Goal: Communication & Community: Answer question/provide support

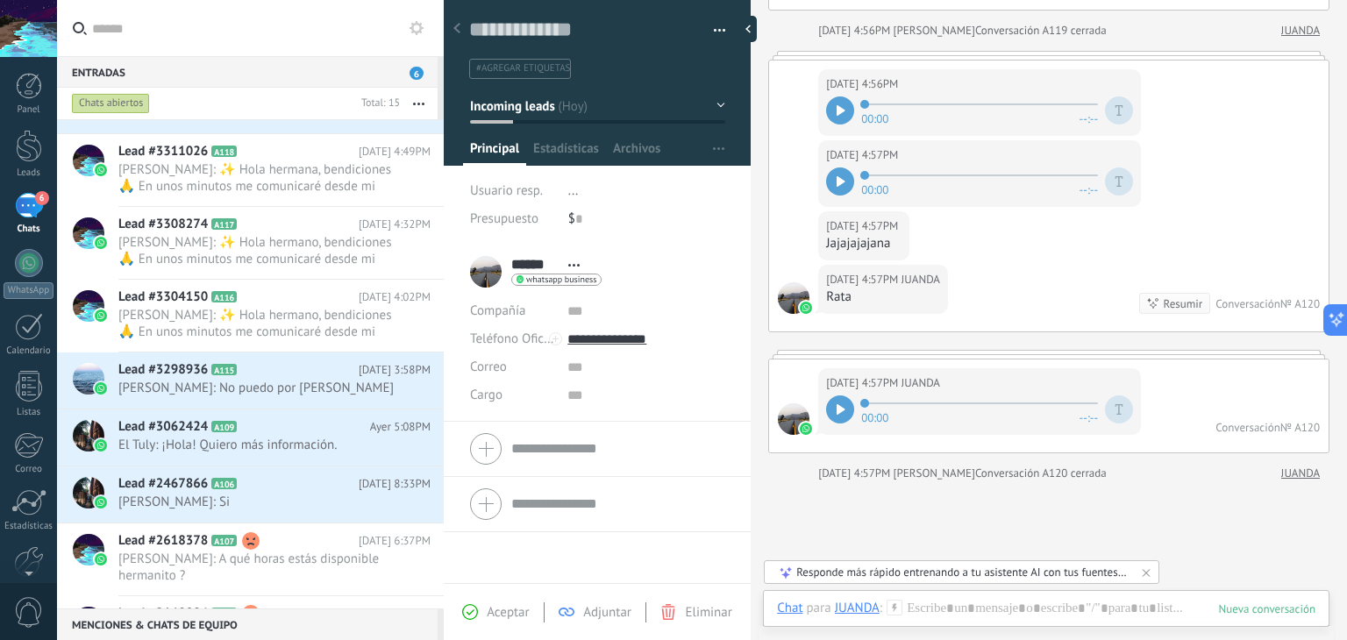
scroll to position [110, 0]
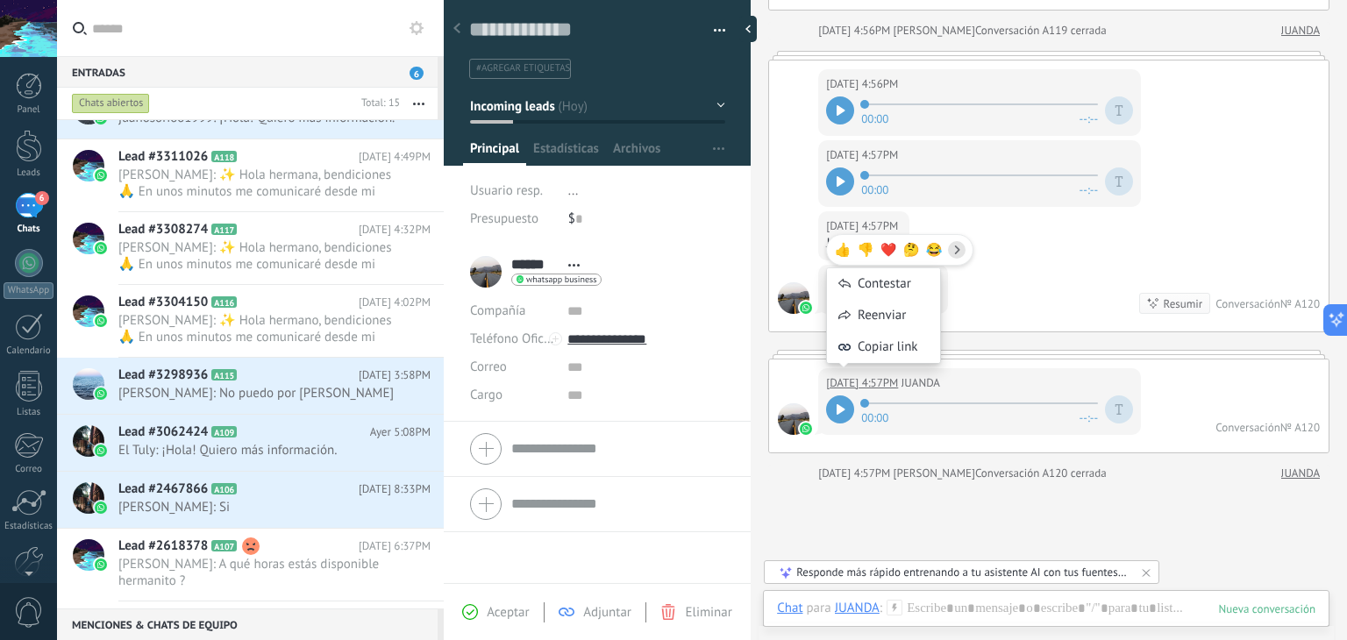
drag, startPoint x: 310, startPoint y: 410, endPoint x: 838, endPoint y: 387, distance: 529.3
click at [838, 387] on div "👍 👎 ❤️ 🤔 😂 Contestar Reenviar Copiar link" at bounding box center [899, 307] width 147 height 167
click at [844, 409] on div at bounding box center [840, 409] width 28 height 28
click at [839, 404] on icon at bounding box center [841, 409] width 8 height 11
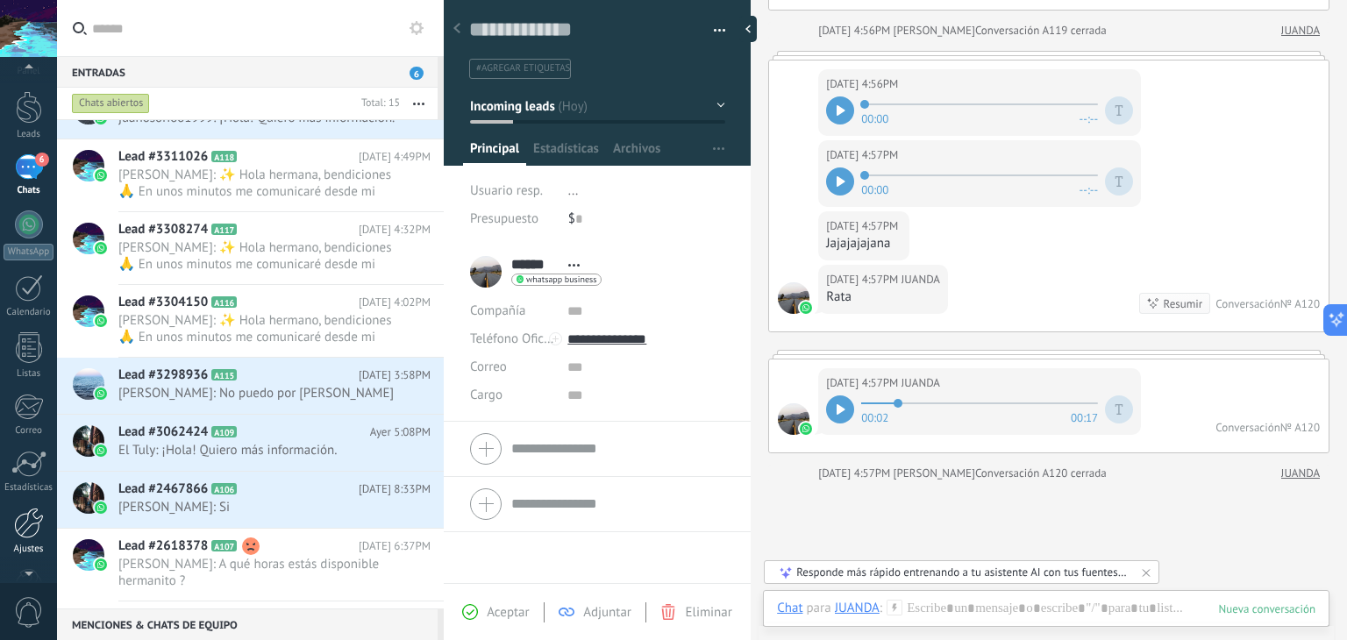
scroll to position [53, 0]
click at [42, 507] on div at bounding box center [29, 509] width 30 height 31
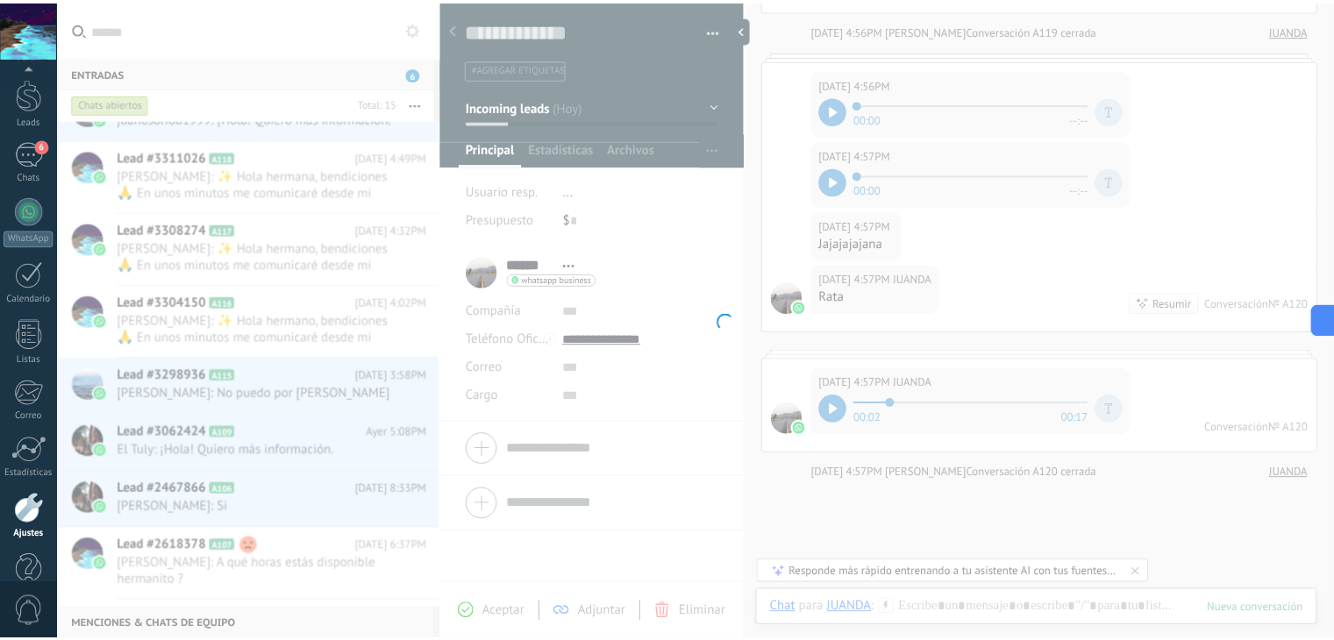
scroll to position [89, 0]
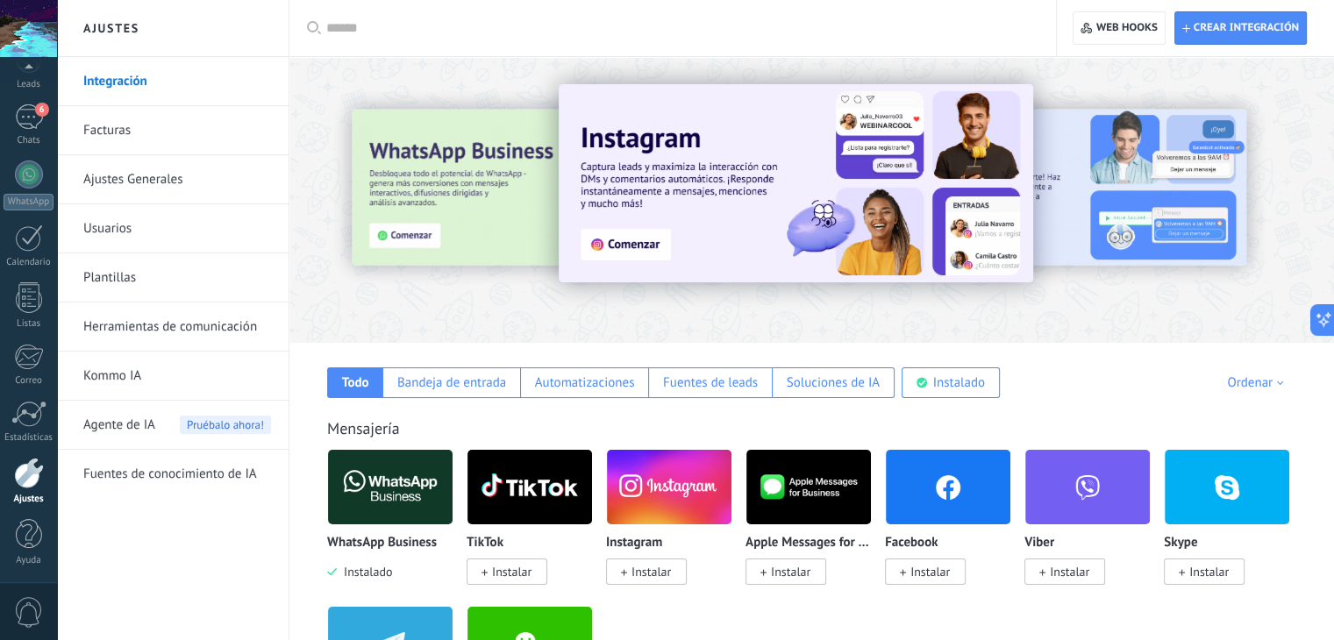
click at [158, 112] on link "Facturas" at bounding box center [177, 130] width 188 height 49
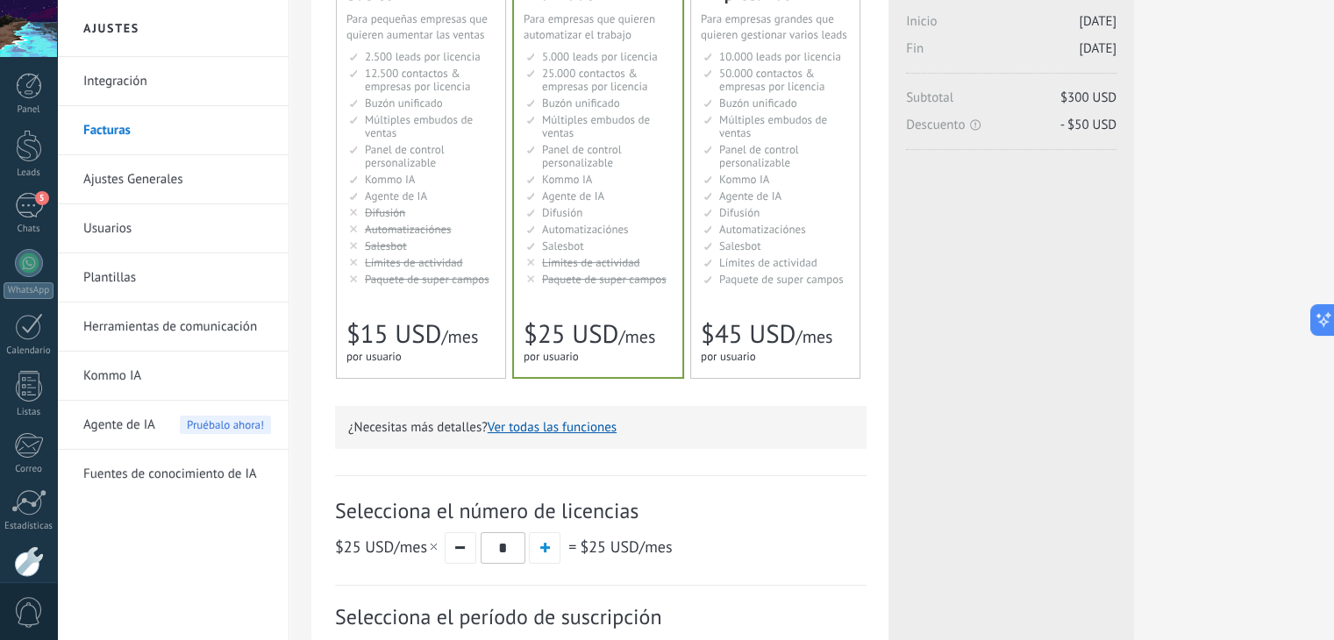
click at [388, 325] on span "$15 USD" at bounding box center [393, 333] width 95 height 33
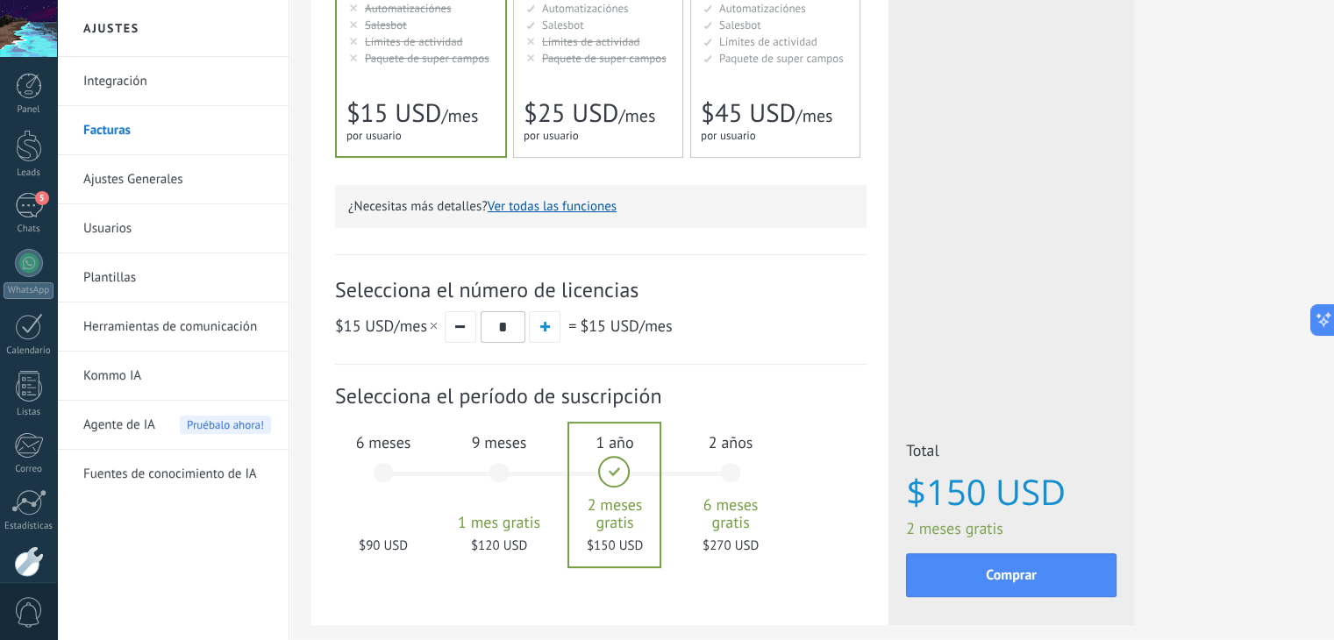
scroll to position [484, 0]
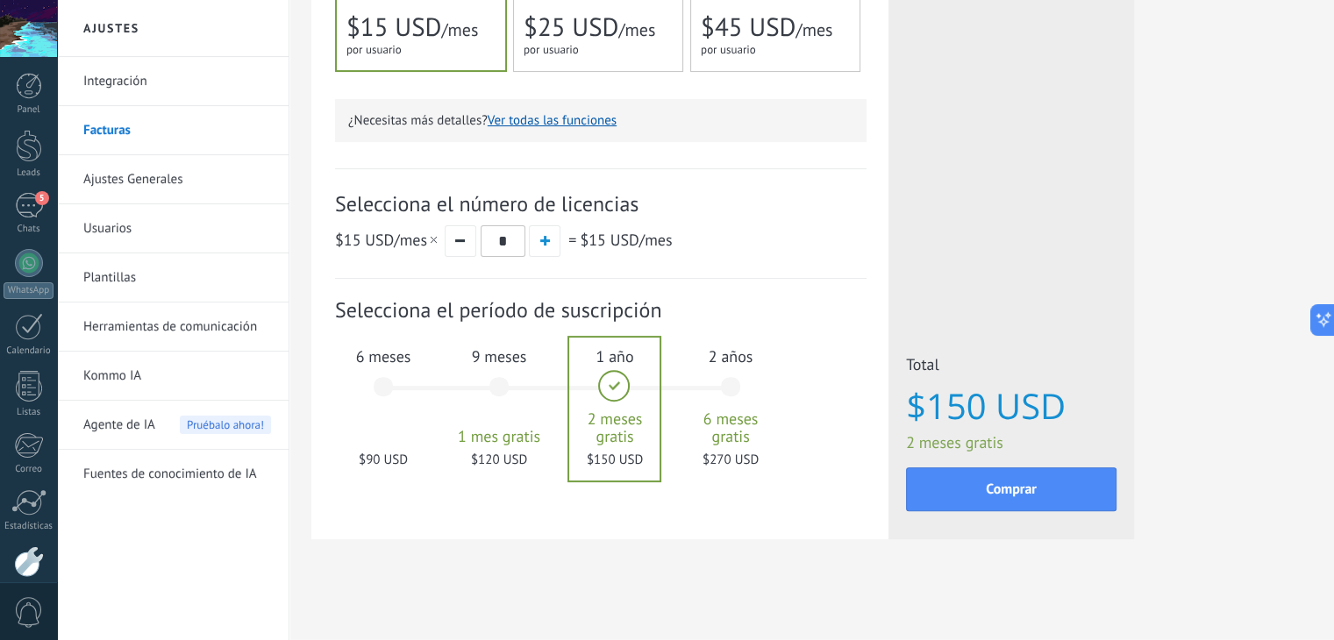
click at [370, 425] on div "6 meses $90 USD" at bounding box center [383, 395] width 95 height 124
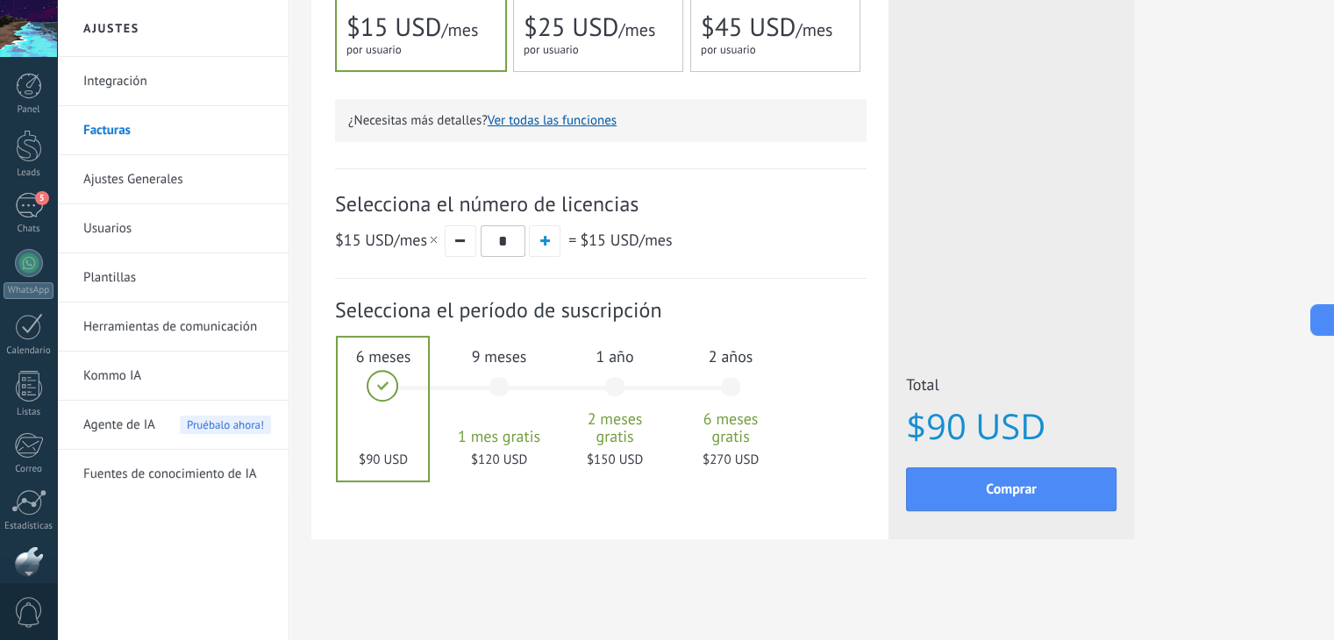
scroll to position [89, 0]
click at [26, 117] on div "5" at bounding box center [29, 116] width 28 height 25
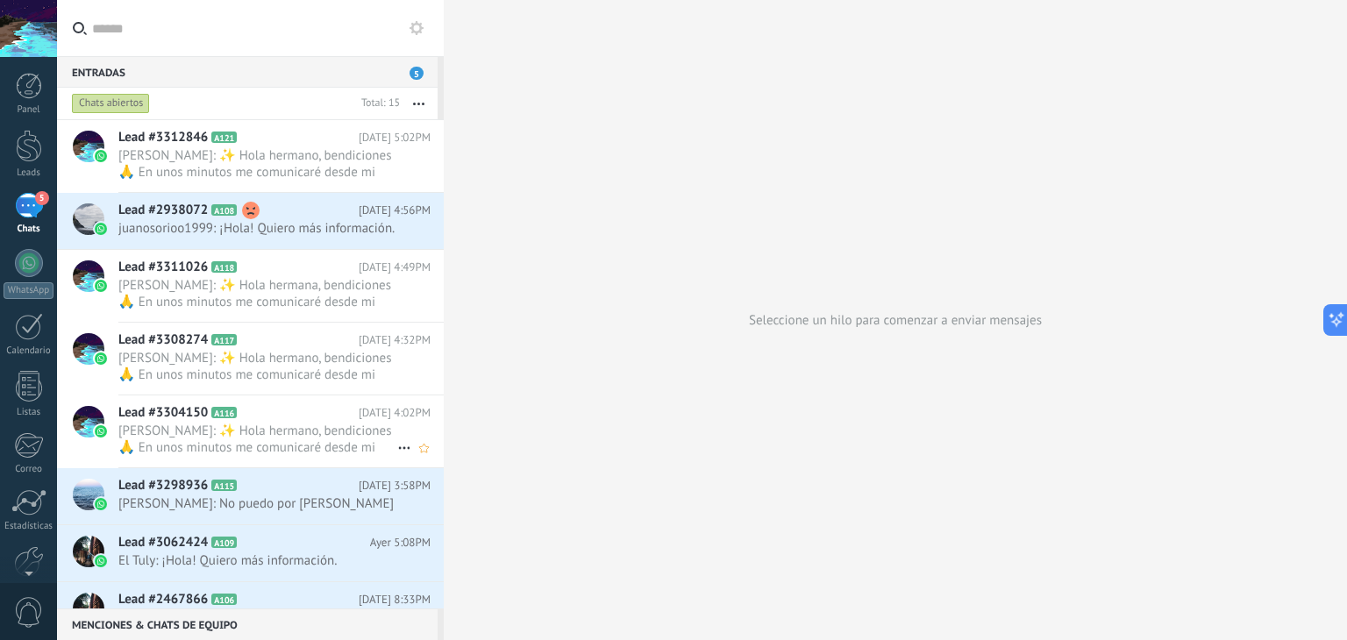
click at [329, 436] on span "[PERSON_NAME]: ✨ Hola hermano, bendiciones 🙏 En unos minutos me comunicaré desd…" at bounding box center [257, 439] width 279 height 33
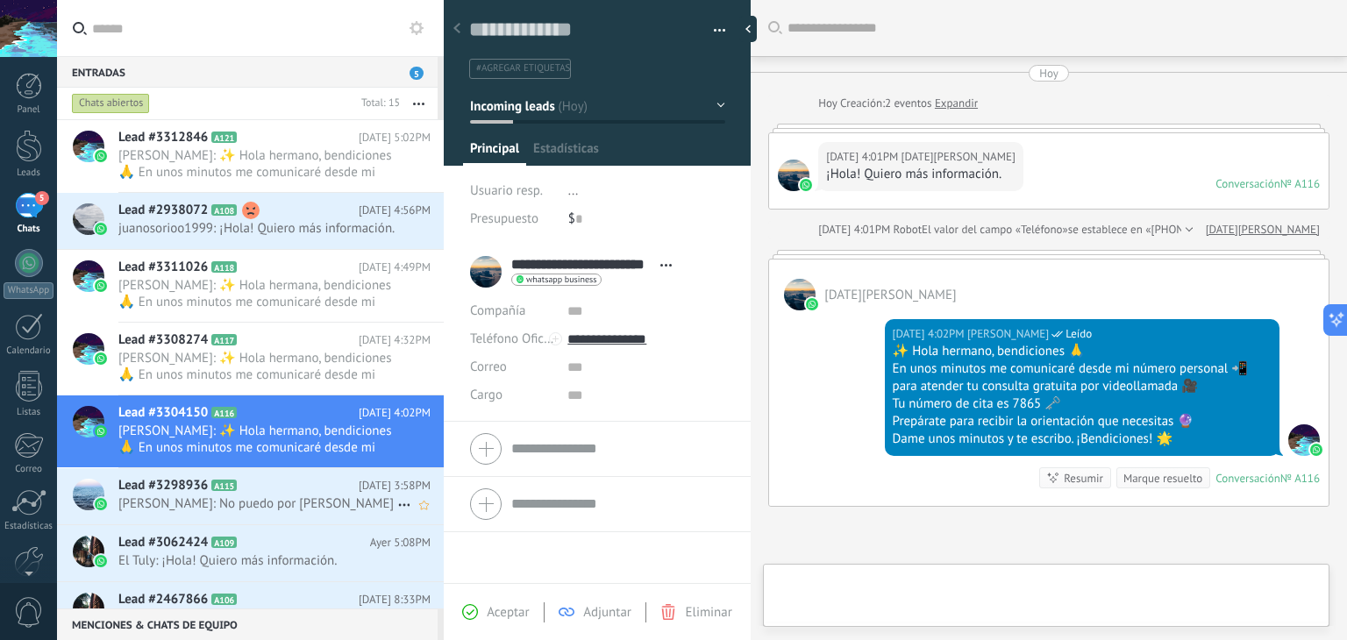
scroll to position [25, 0]
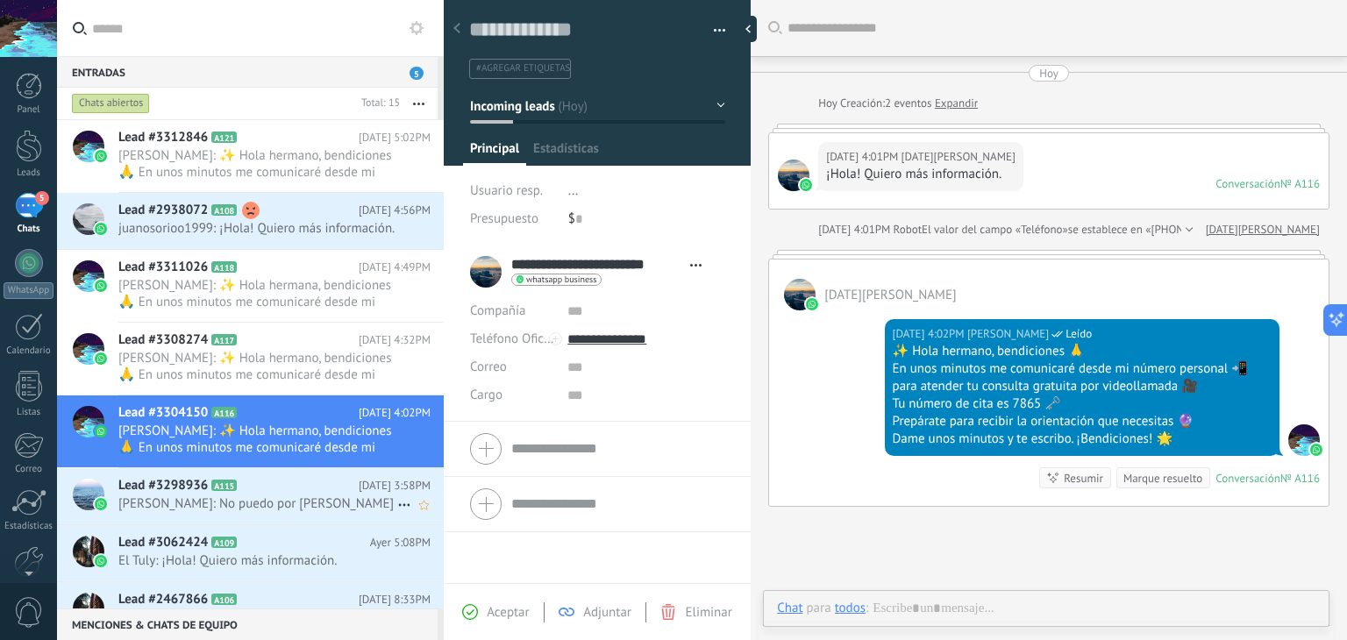
click at [319, 495] on h2 "Lead #3298936 A115" at bounding box center [238, 486] width 240 height 18
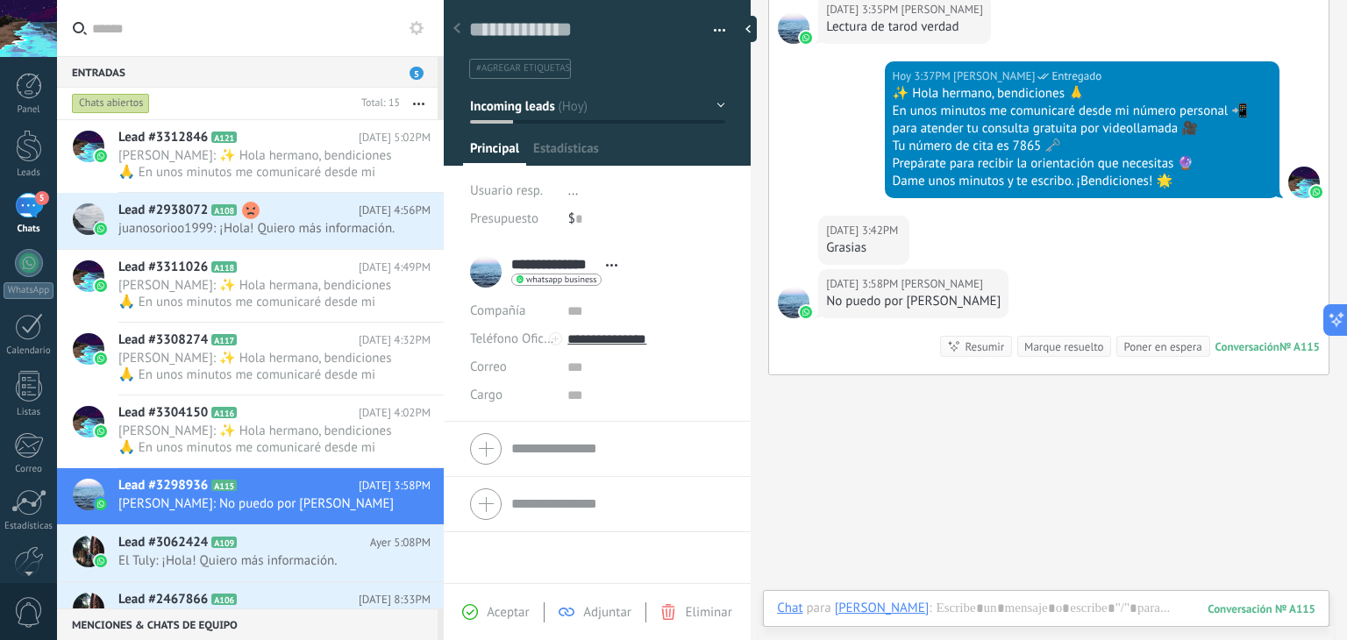
scroll to position [25, 0]
drag, startPoint x: 282, startPoint y: 445, endPoint x: 295, endPoint y: 369, distance: 76.4
click at [283, 445] on span "[PERSON_NAME]: ✨ Hola hermano, bendiciones 🙏 En unos minutos me comunicaré desd…" at bounding box center [257, 439] width 279 height 33
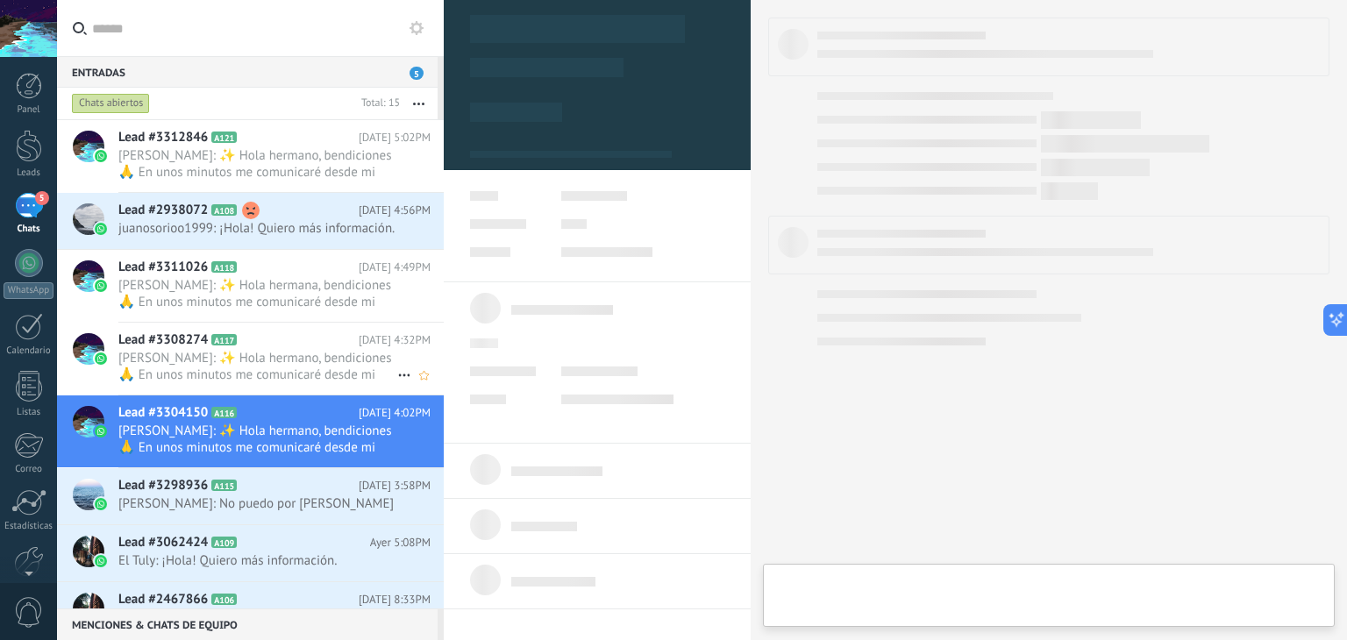
click at [292, 369] on span "[PERSON_NAME]: ✨ Hola hermano, bendiciones 🙏 En unos minutos me comunicaré desd…" at bounding box center [257, 366] width 279 height 33
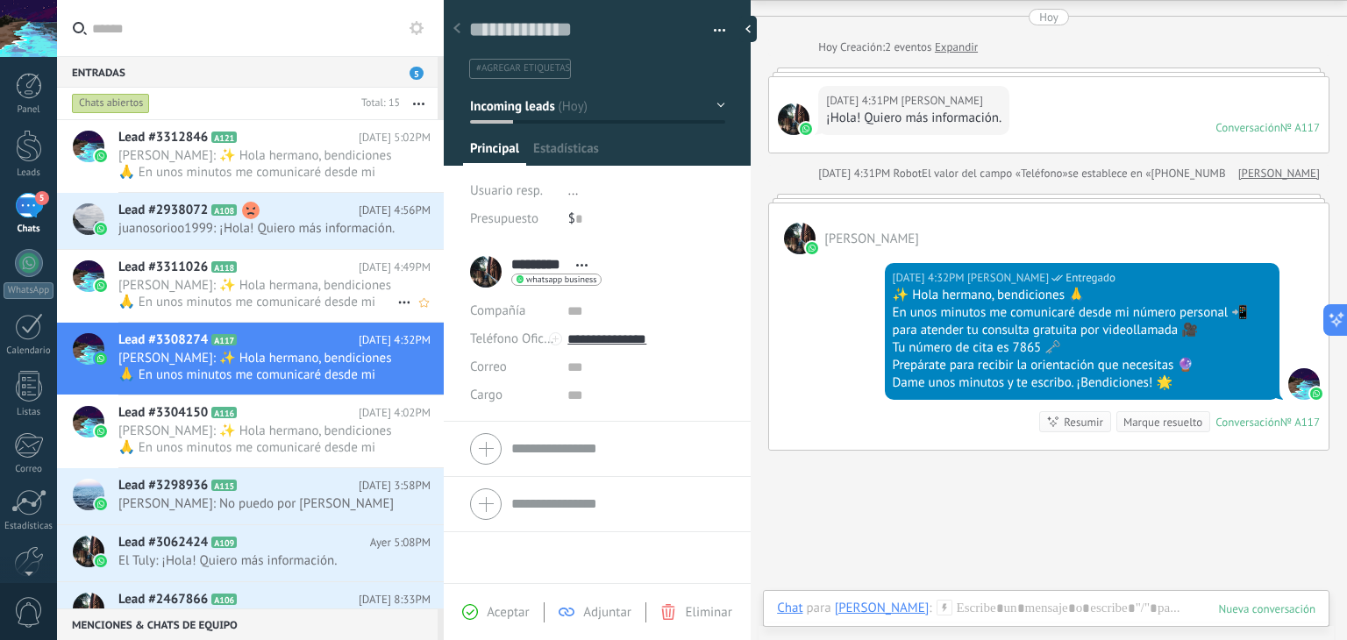
scroll to position [25, 0]
click at [296, 310] on span "[PERSON_NAME]: ✨ Hola hermana, bendiciones 🙏 En unos minutos me comunicaré desd…" at bounding box center [257, 293] width 279 height 33
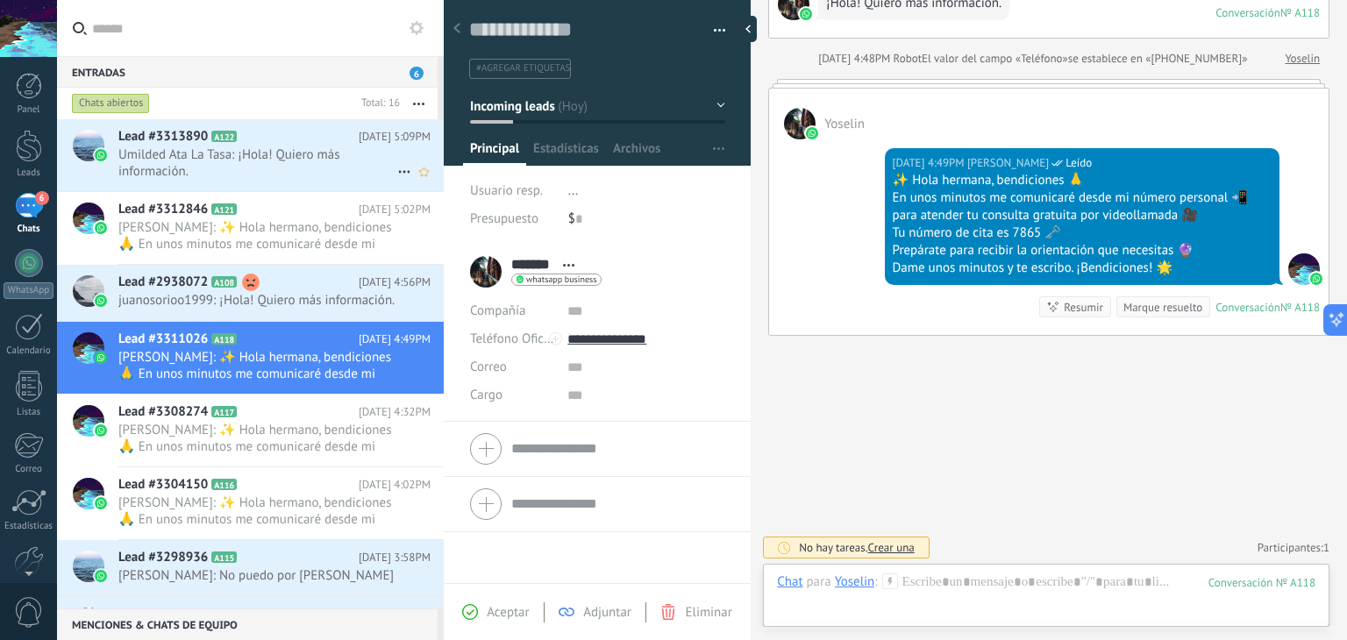
click at [276, 164] on span "Umilded Ata La Tasa: ¡Hola! Quiero más información." at bounding box center [257, 162] width 279 height 33
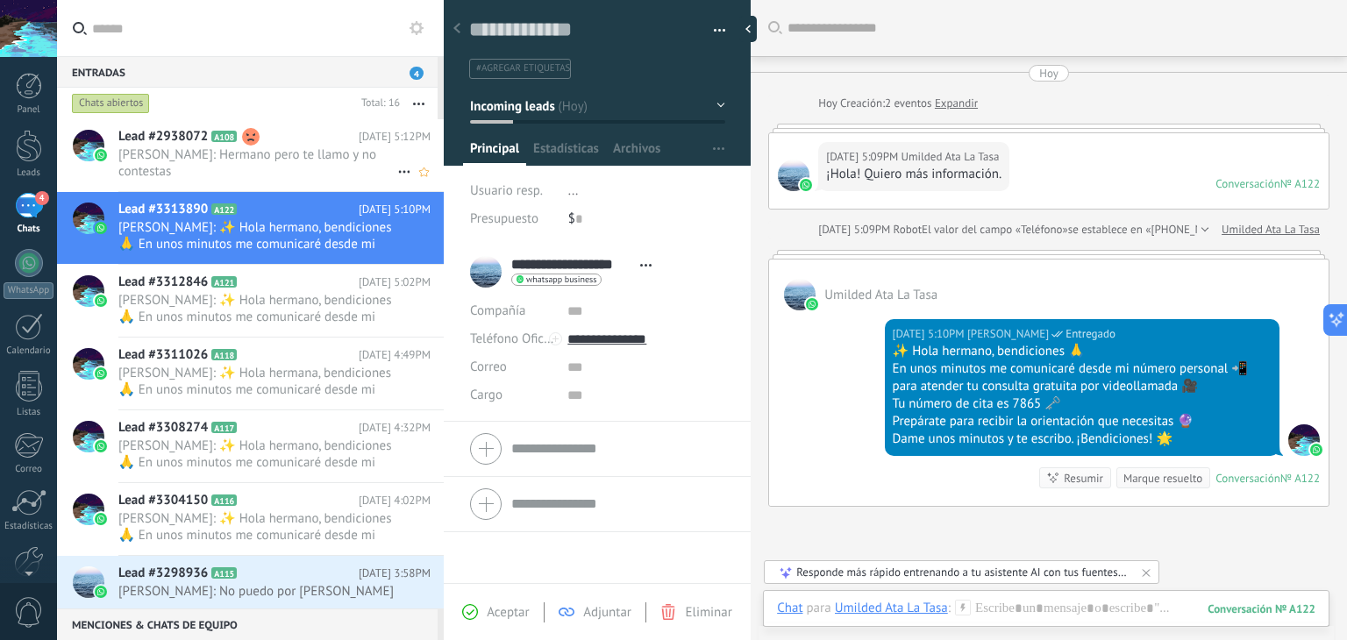
click at [294, 161] on span "[PERSON_NAME]: Hermano pero te llamo y no contestas" at bounding box center [257, 162] width 279 height 33
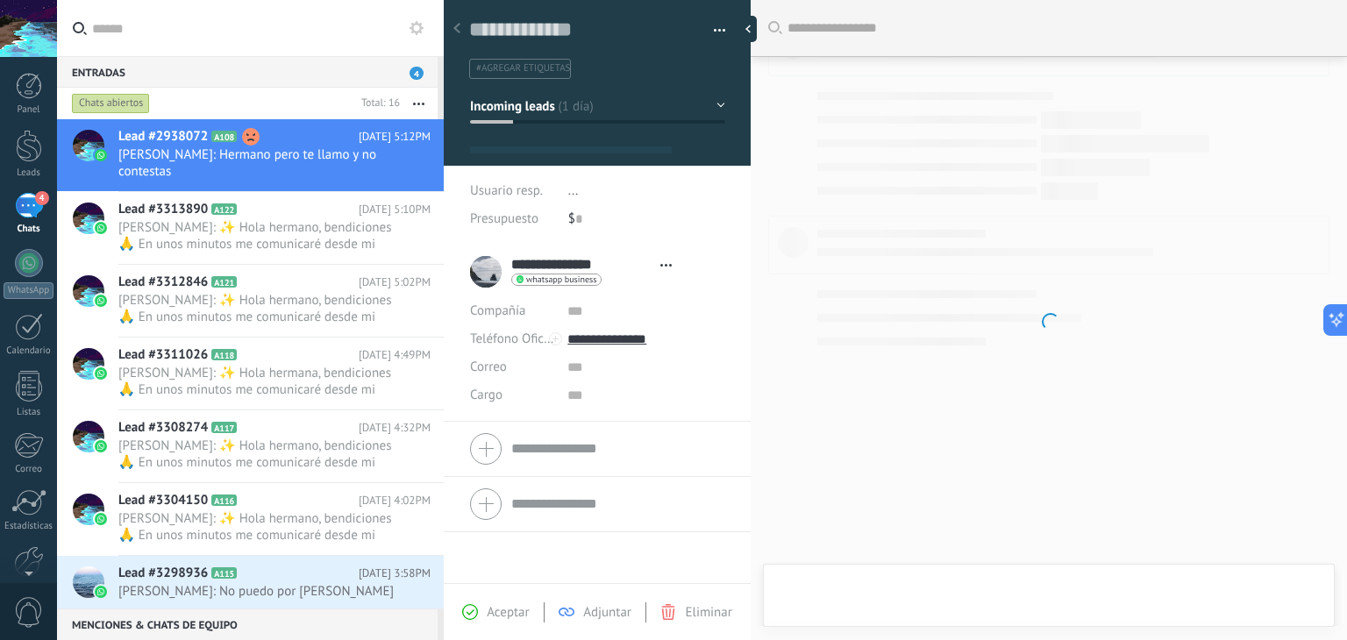
type textarea "**********"
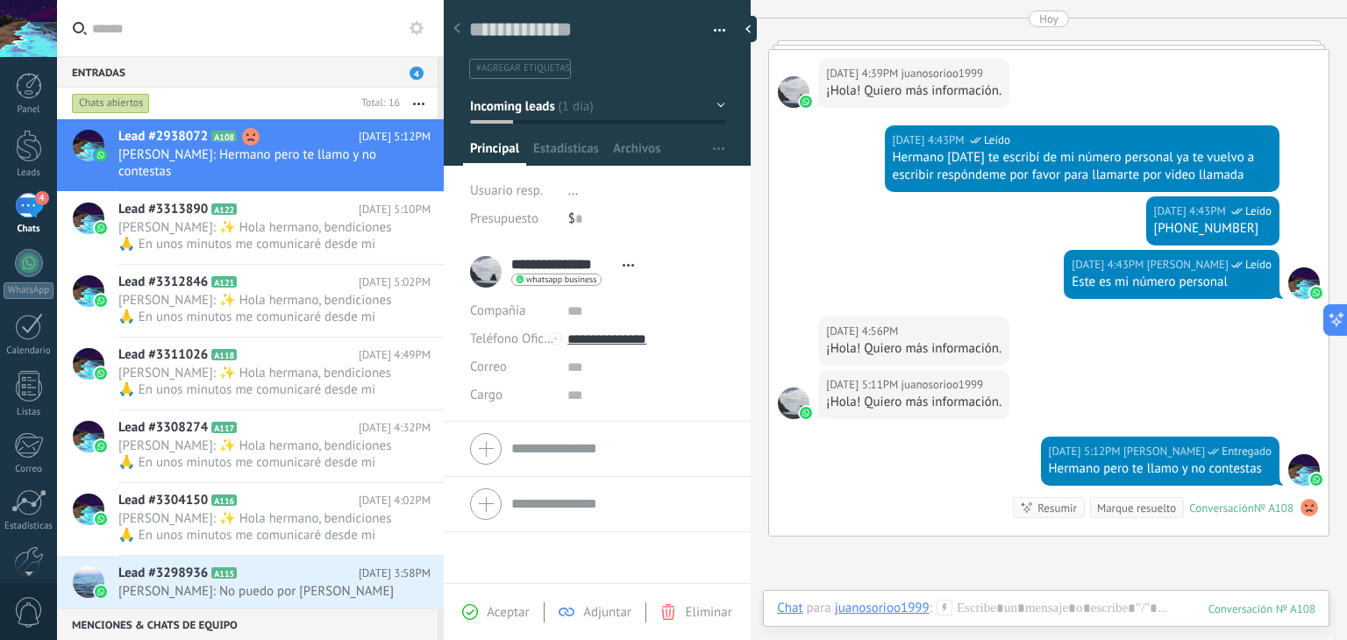
scroll to position [526, 0]
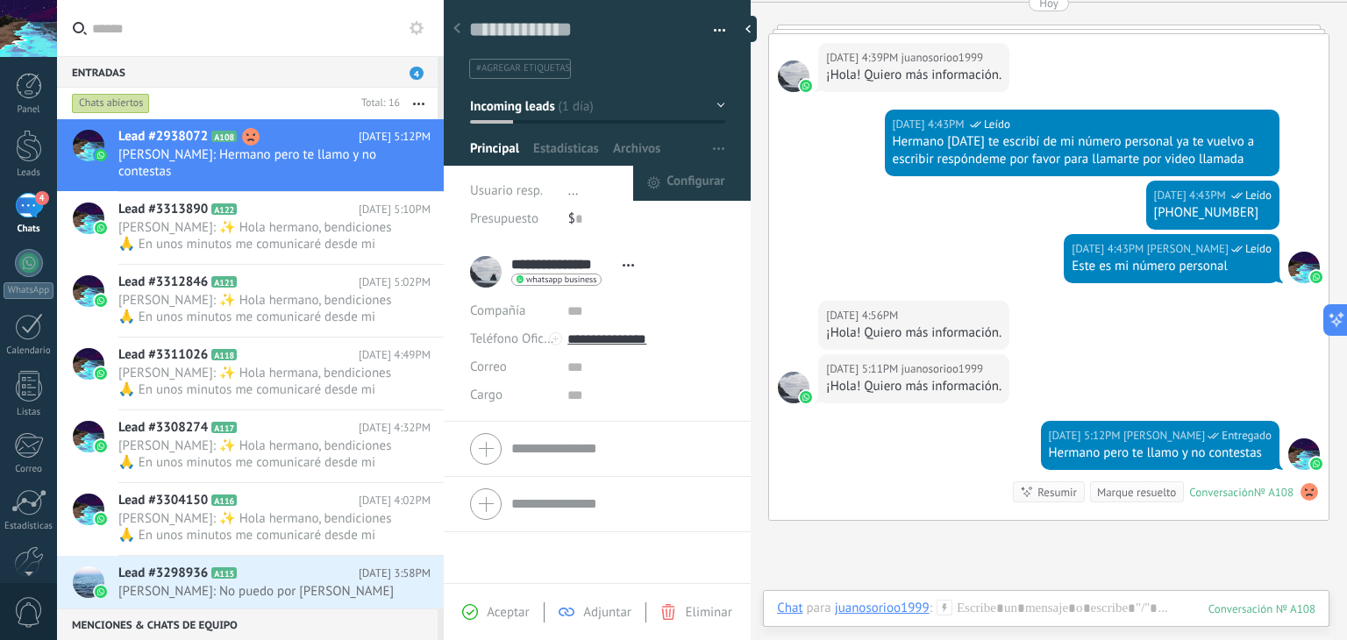
click at [706, 150] on button "button" at bounding box center [718, 148] width 25 height 33
click at [709, 29] on button "button" at bounding box center [713, 31] width 25 height 26
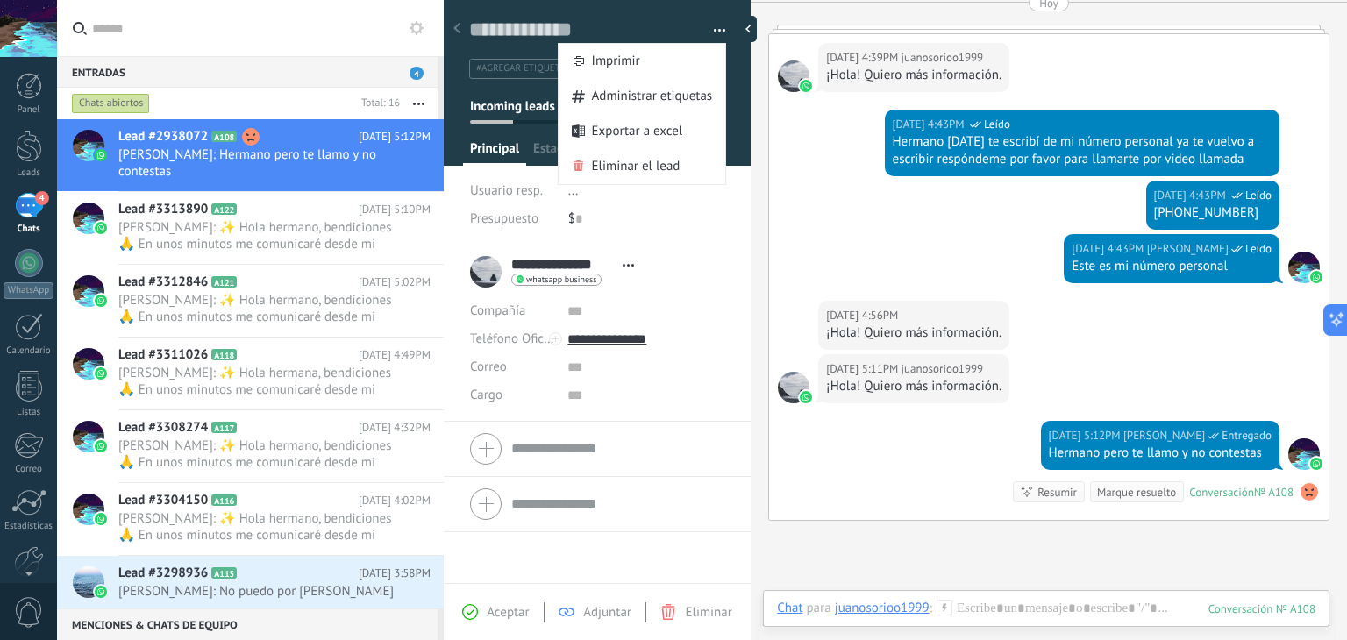
click at [709, 29] on button "button" at bounding box center [713, 31] width 25 height 26
